Goal: Check status: Check status

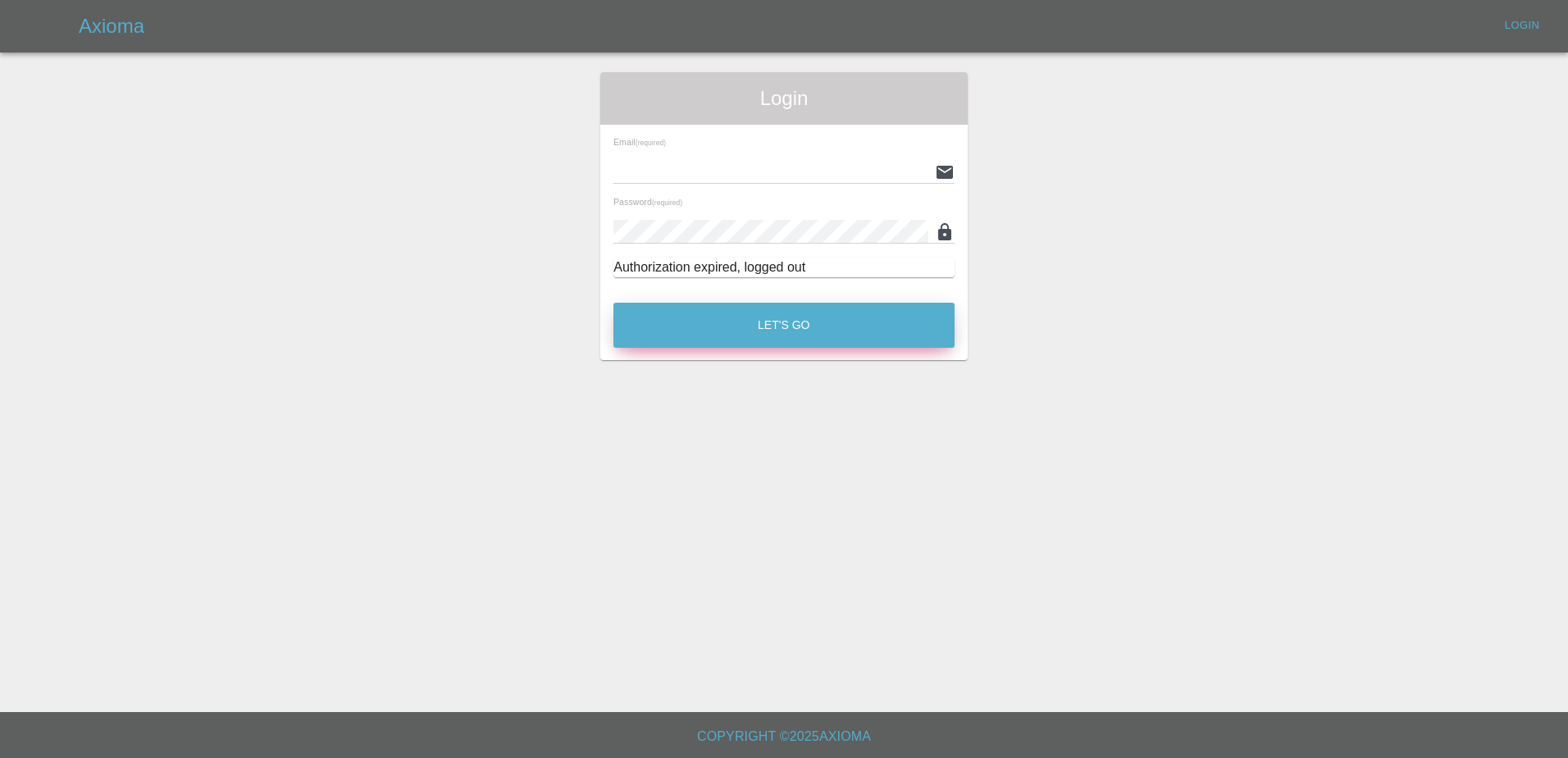
type input "[PERSON_NAME][EMAIL_ADDRESS][PERSON_NAME][DOMAIN_NAME]"
click at [785, 335] on button "Let's Go" at bounding box center [784, 326] width 341 height 45
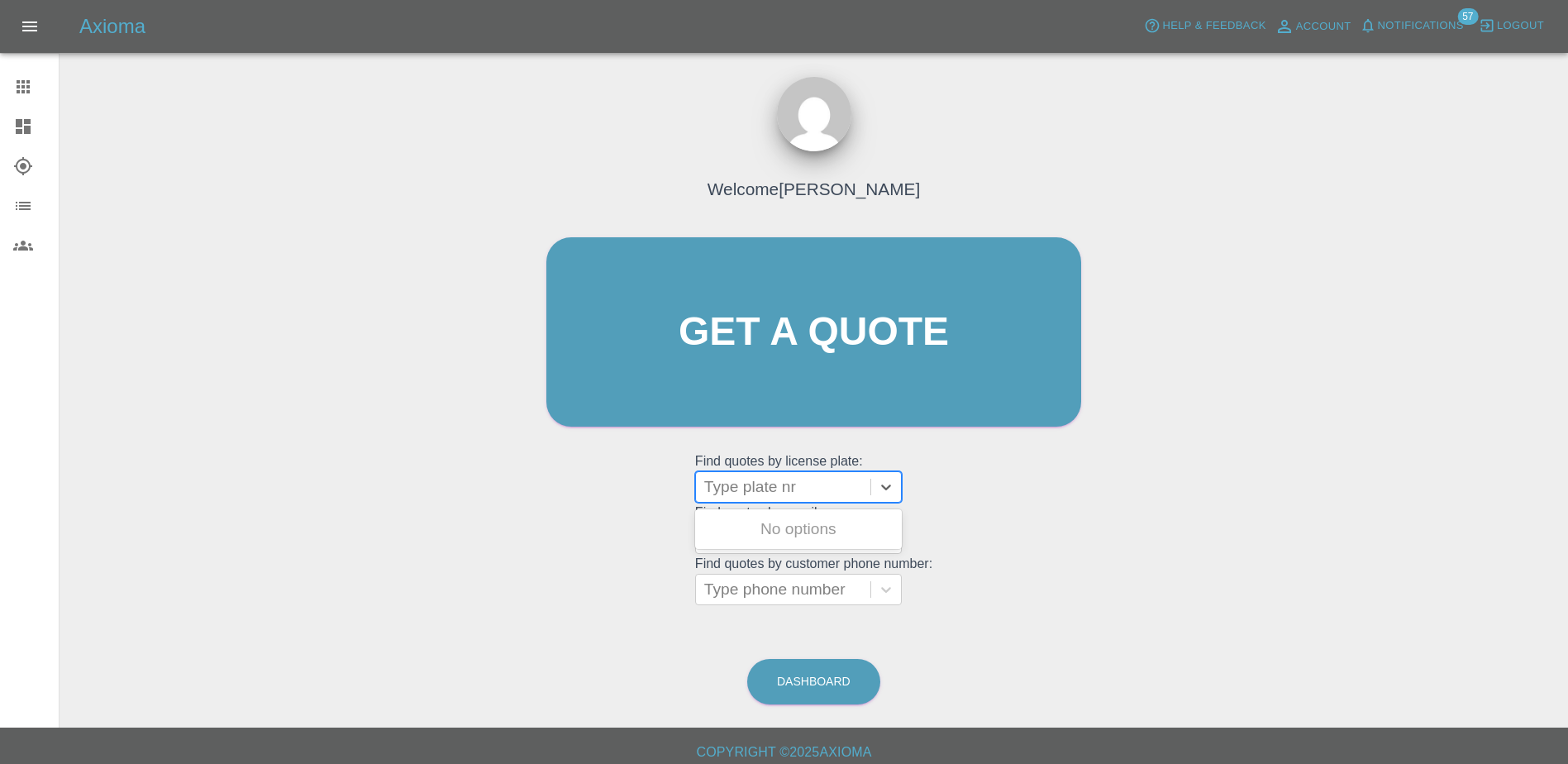
click at [800, 494] on div at bounding box center [784, 486] width 158 height 23
paste input "DT25ZNN"
type input "DT25ZNN"
click at [818, 519] on div "DT25ZNN, Awaiting Repair" at bounding box center [798, 540] width 206 height 53
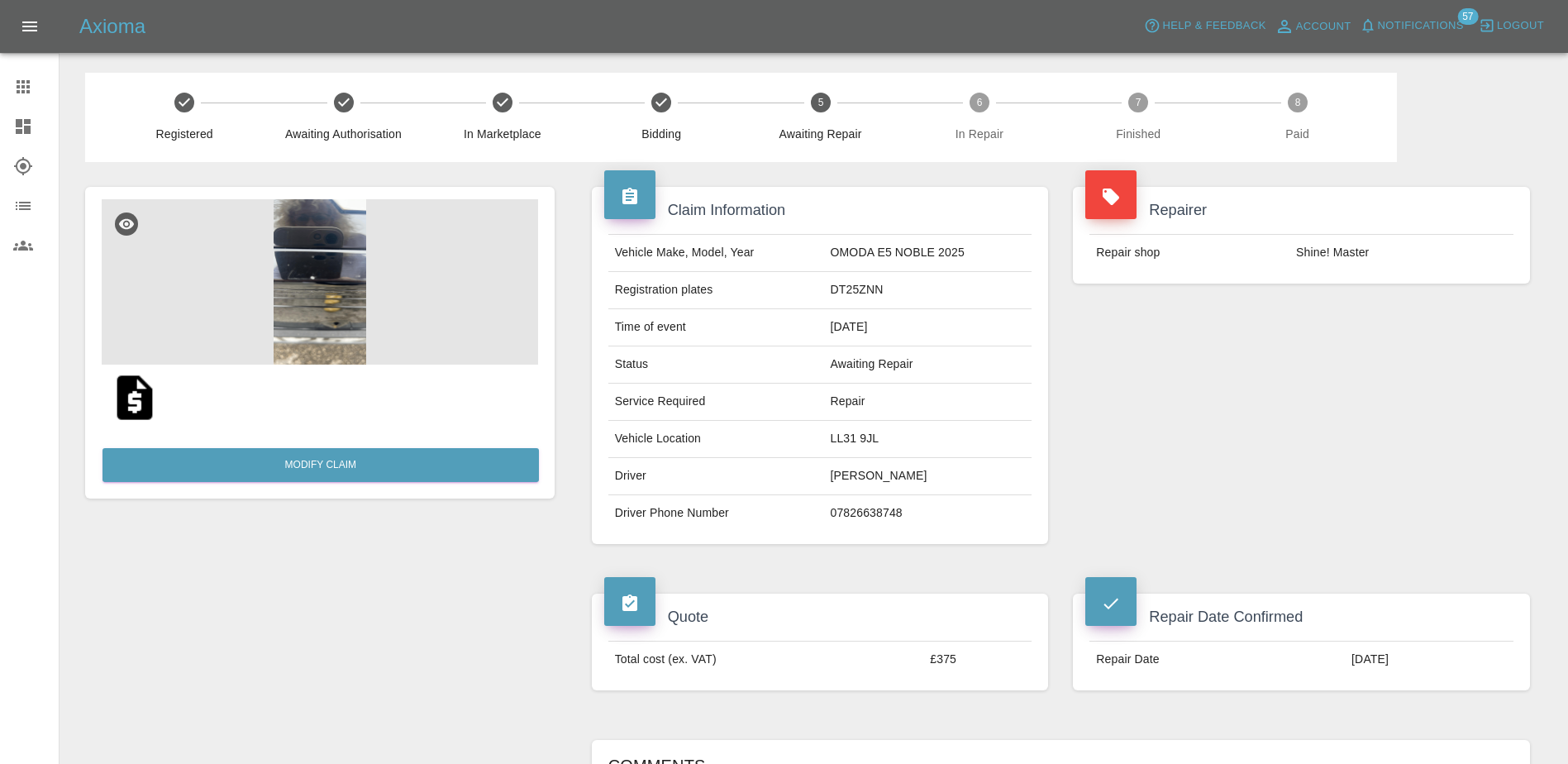
click at [1416, 24] on span "Notifications" at bounding box center [1421, 26] width 86 height 19
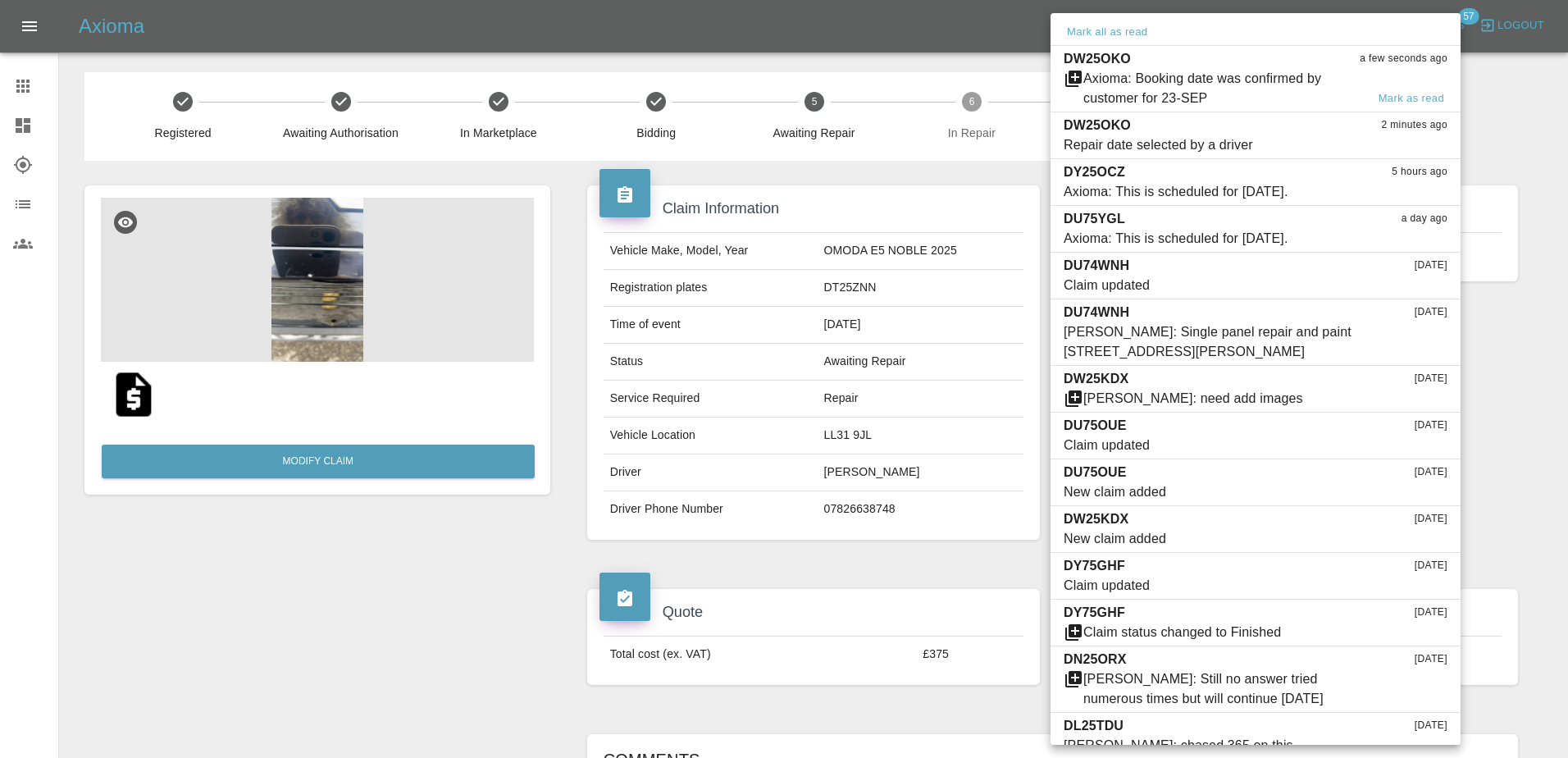
click at [1246, 85] on div "Axioma: Booking date was confirmed by customer for 23-SEP" at bounding box center [1224, 88] width 282 height 39
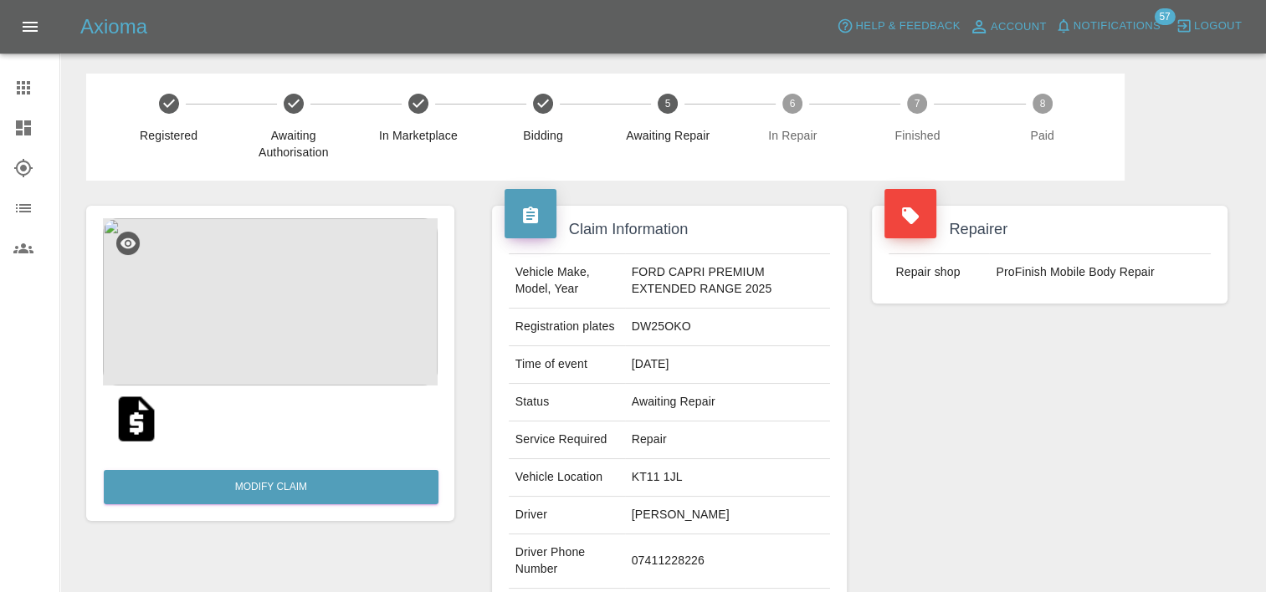
click at [943, 3] on div "Axioma Help & Feedback Account Notifications 57 Logout" at bounding box center [633, 27] width 1266 height 54
